Goal: Information Seeking & Learning: Learn about a topic

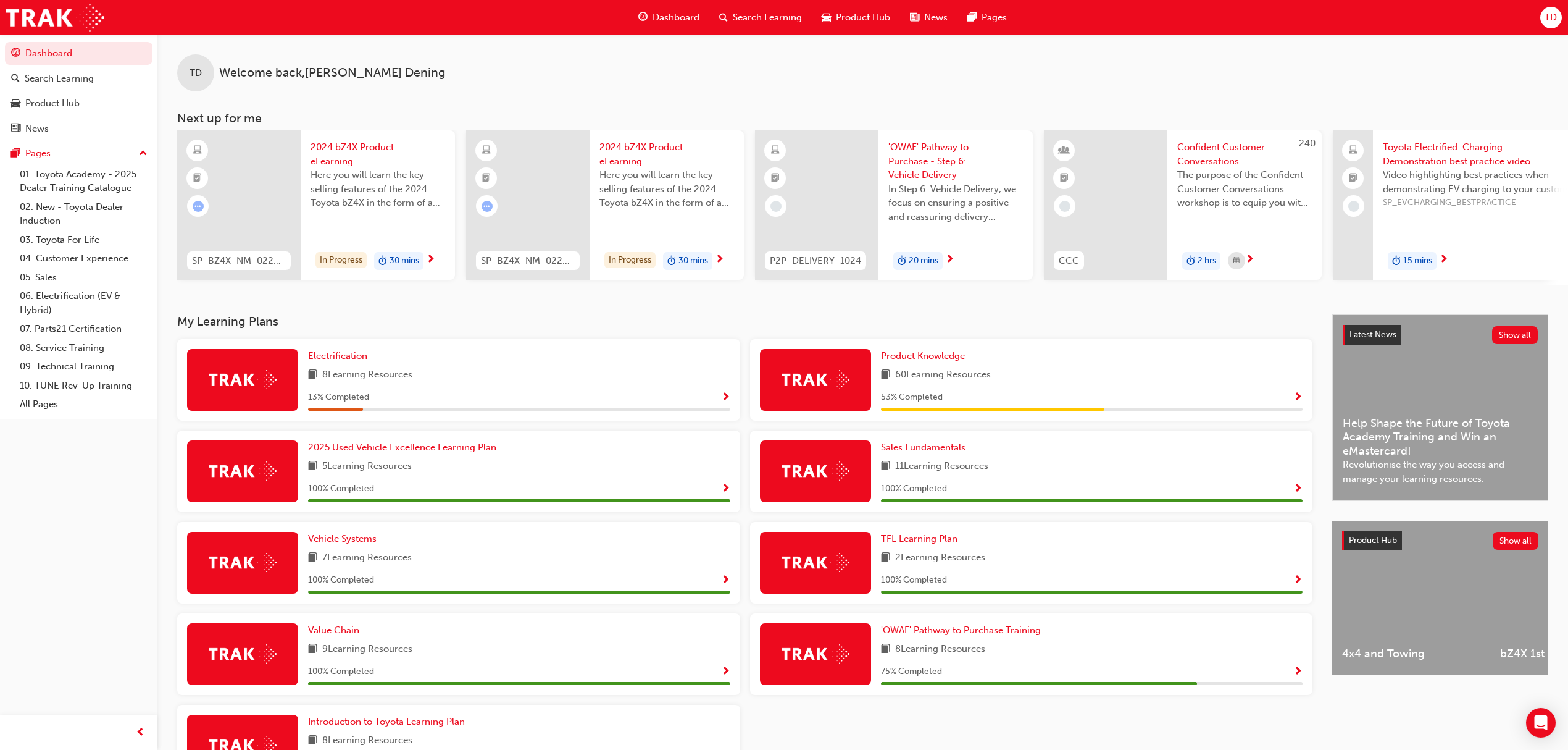
click at [969, 635] on span "'OWAF' Pathway to Purchase Training" at bounding box center [961, 630] width 160 height 11
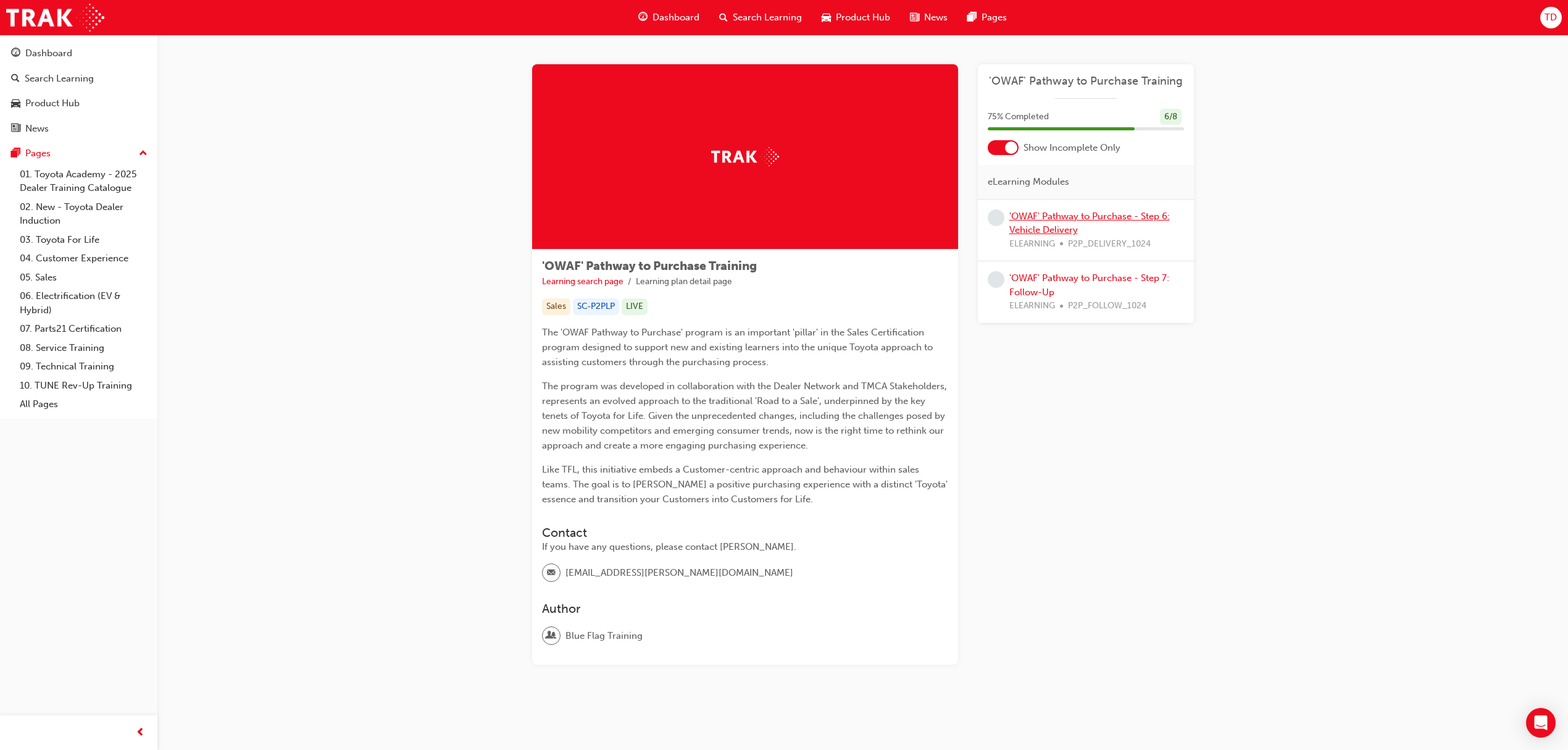
click at [1045, 227] on link "'OWAF' Pathway to Purchase - Step 6: Vehicle Delivery" at bounding box center [1089, 223] width 161 height 26
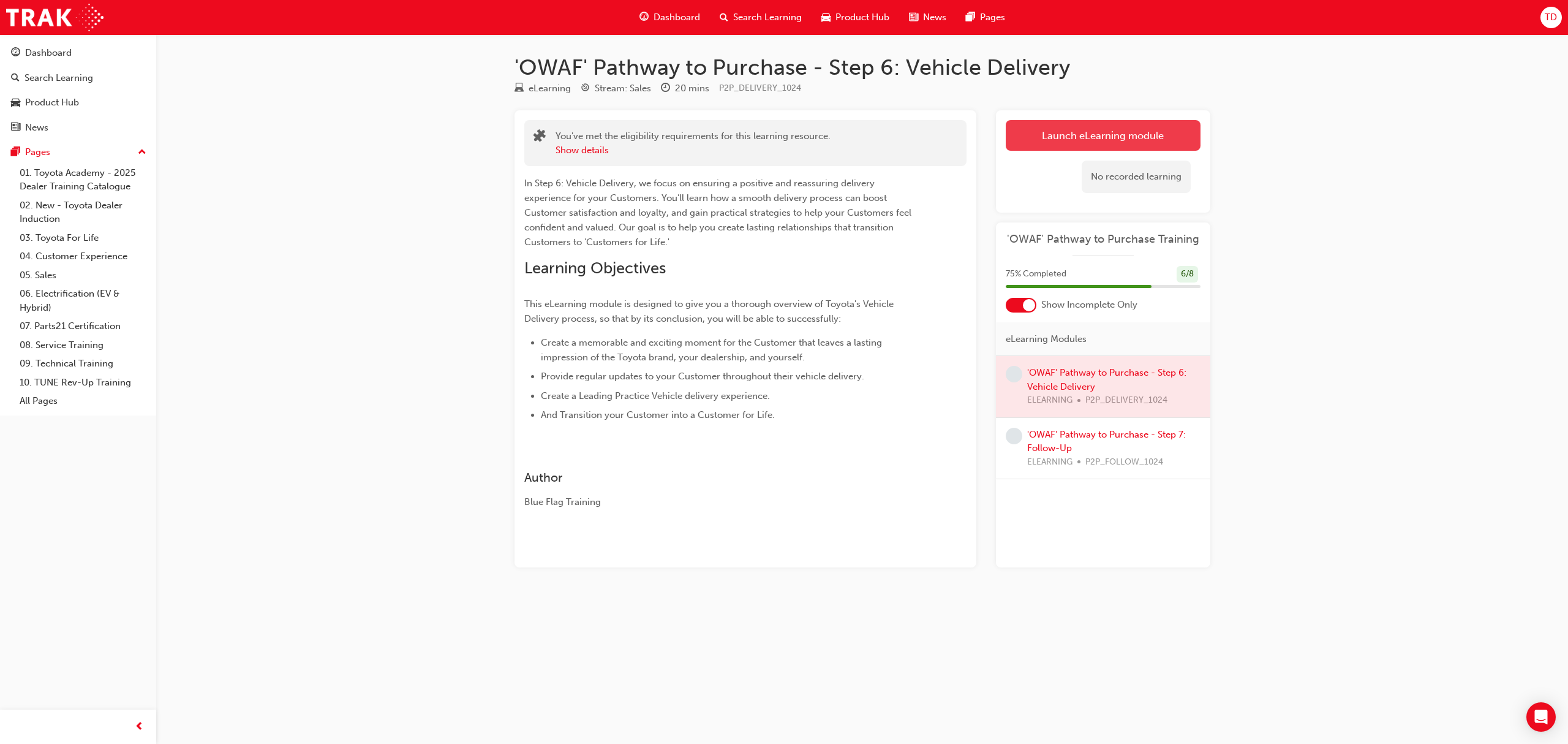
click at [1059, 138] on link "Launch eLearning module" at bounding box center [1103, 135] width 195 height 30
